Goal: Information Seeking & Learning: Learn about a topic

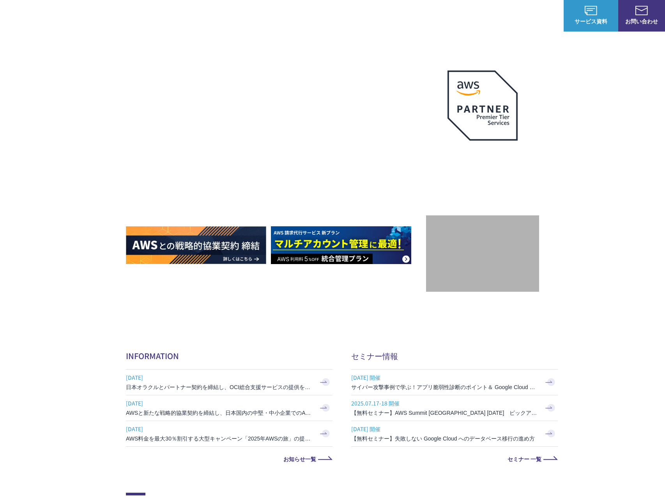
click at [171, 42] on div "C-Chorusの強み 管理ポータル 開発ロードマップ C-Chorusのサポート 資料を請求する まずは相談する" at bounding box center [332, 72] width 665 height 83
click at [165, 44] on link "C-Chorusの強み" at bounding box center [158, 47] width 40 height 8
click at [158, 49] on span "Amazon Web Service（AWS）" at bounding box center [176, 48] width 88 height 9
click at [176, 66] on link "AWS請求代行サービス" at bounding box center [159, 66] width 55 height 8
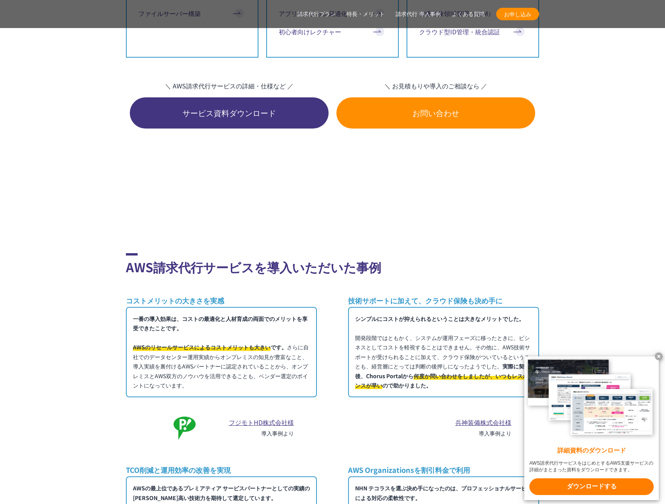
scroll to position [3859, 0]
